Goal: Find specific page/section: Find specific page/section

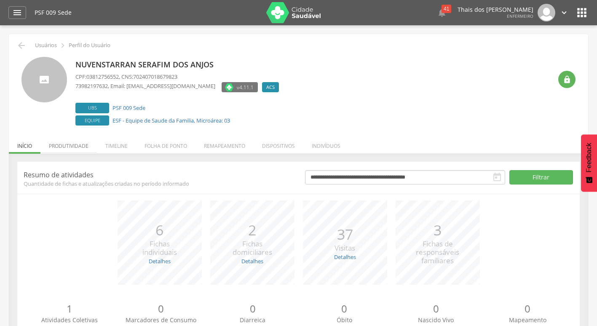
click at [74, 151] on li "Produtividade" at bounding box center [68, 144] width 56 height 20
click at [83, 149] on li "Produtividade" at bounding box center [68, 144] width 56 height 20
click at [65, 148] on li "Produtividade" at bounding box center [68, 144] width 56 height 20
click at [82, 147] on li "Produtividade" at bounding box center [68, 144] width 56 height 20
click at [74, 147] on li "Produtividade" at bounding box center [68, 144] width 56 height 20
